Goal: Transaction & Acquisition: Book appointment/travel/reservation

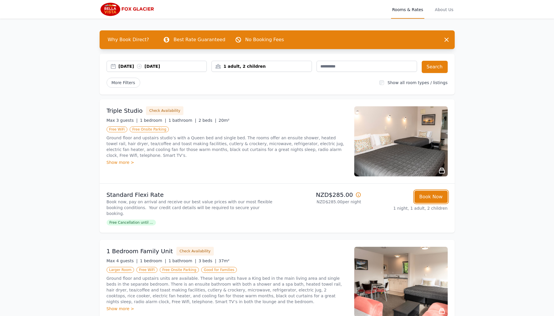
click at [433, 199] on button "Book Now" at bounding box center [430, 197] width 33 height 12
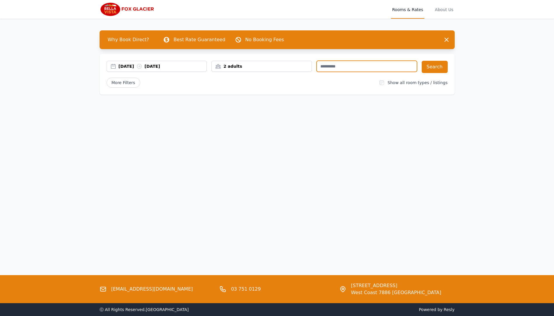
click at [351, 66] on input "text" at bounding box center [366, 66] width 100 height 11
paste input "******"
click at [183, 64] on div "[DATE] [DATE]" at bounding box center [163, 66] width 88 height 6
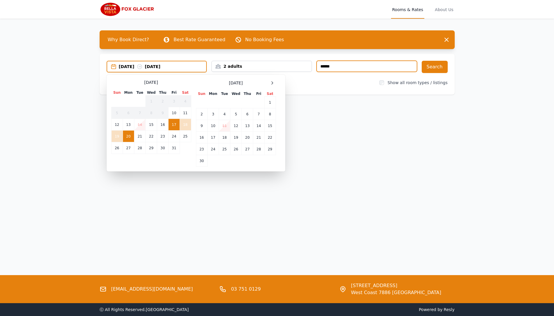
type input "******"
click at [273, 83] on icon at bounding box center [272, 82] width 1 height 3
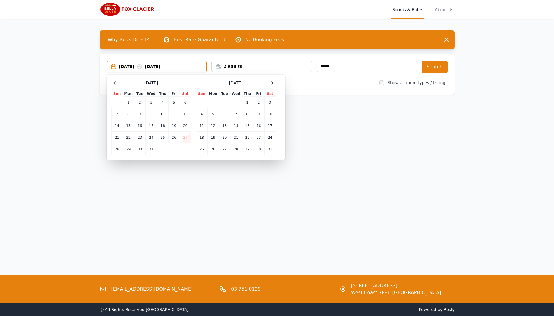
click at [139, 136] on td "23" at bounding box center [139, 138] width 11 height 12
click at [152, 139] on td "24" at bounding box center [150, 138] width 11 height 12
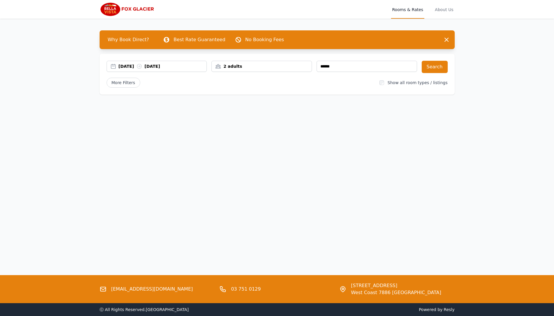
click at [245, 69] on div "2 adults" at bounding box center [262, 66] width 100 height 6
click at [224, 89] on div at bounding box center [220, 88] width 8 height 8
click at [251, 107] on icon at bounding box center [253, 105] width 5 height 5
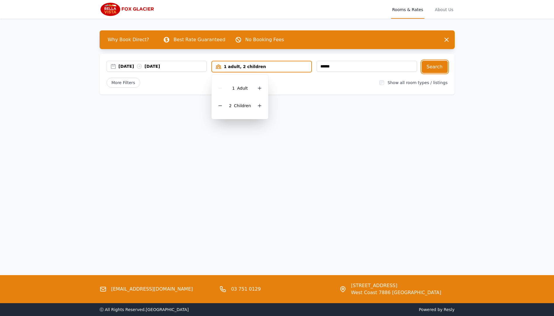
click at [430, 69] on button "Search" at bounding box center [435, 67] width 26 height 12
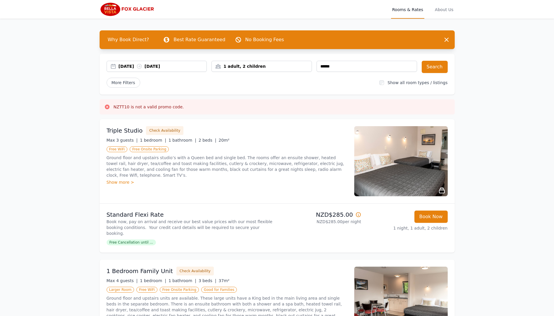
click at [106, 107] on icon at bounding box center [107, 107] width 5 height 5
click at [106, 106] on icon at bounding box center [107, 107] width 6 height 6
